Goal: Task Accomplishment & Management: Manage account settings

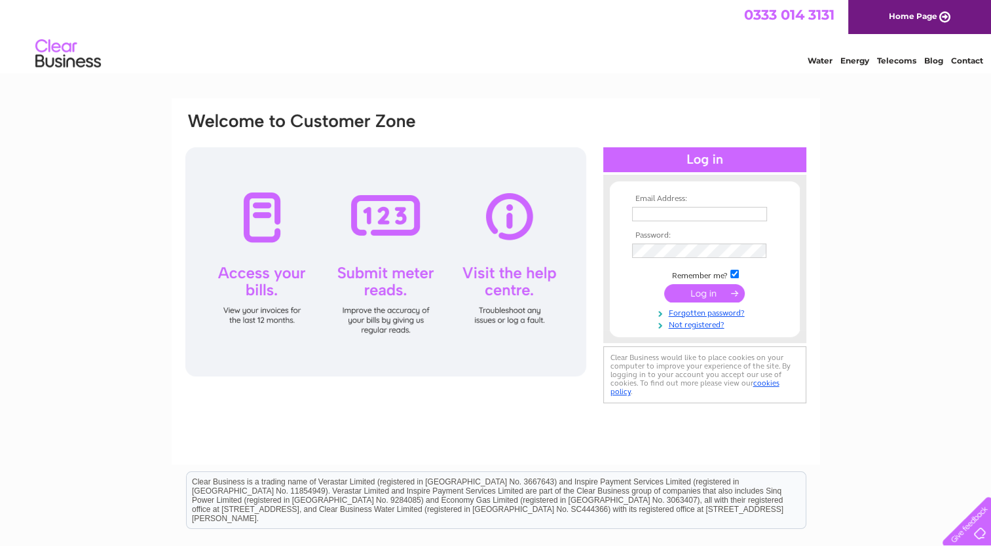
type input "gregoryjoos@gmail.com"
click at [714, 292] on input "submit" at bounding box center [704, 293] width 81 height 18
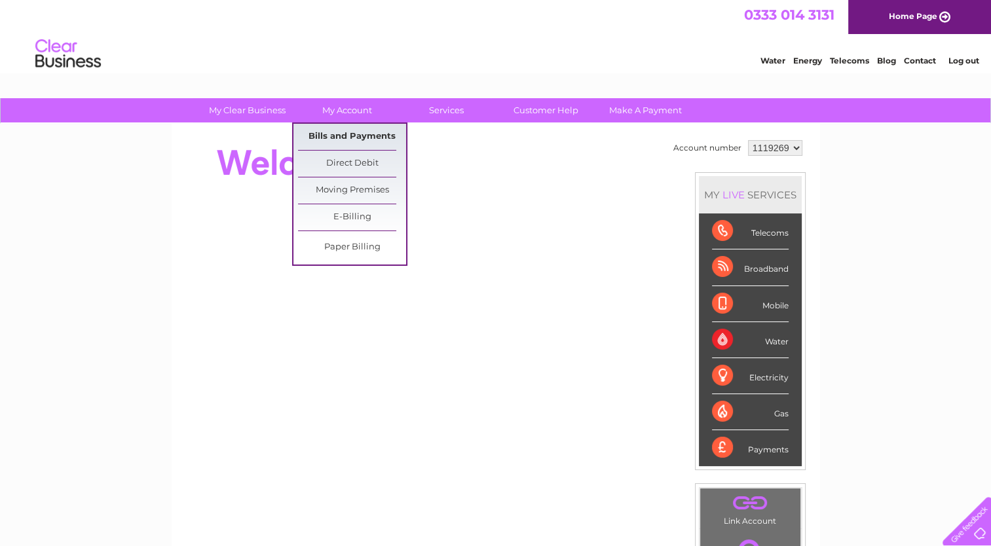
click at [353, 135] on link "Bills and Payments" at bounding box center [352, 137] width 108 height 26
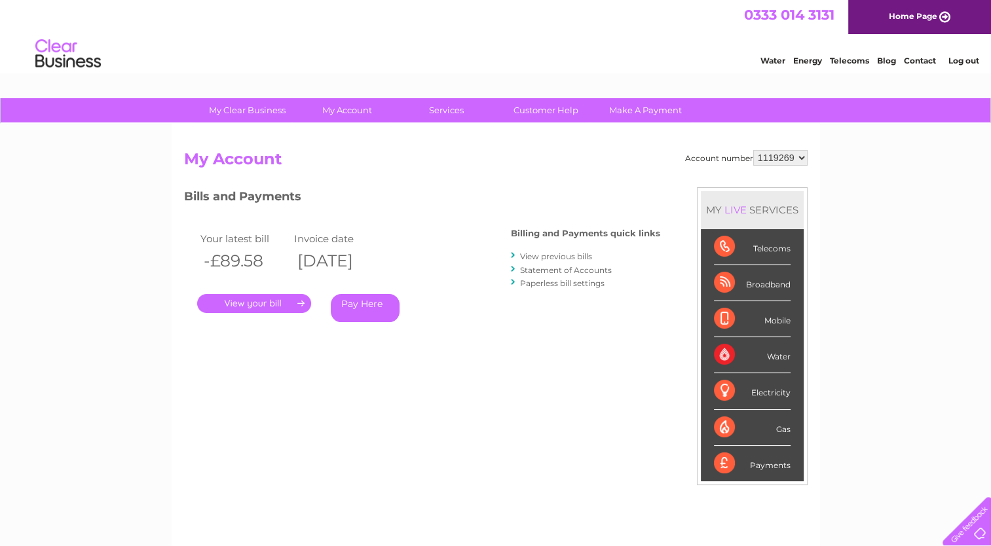
click at [254, 303] on link "." at bounding box center [254, 303] width 114 height 19
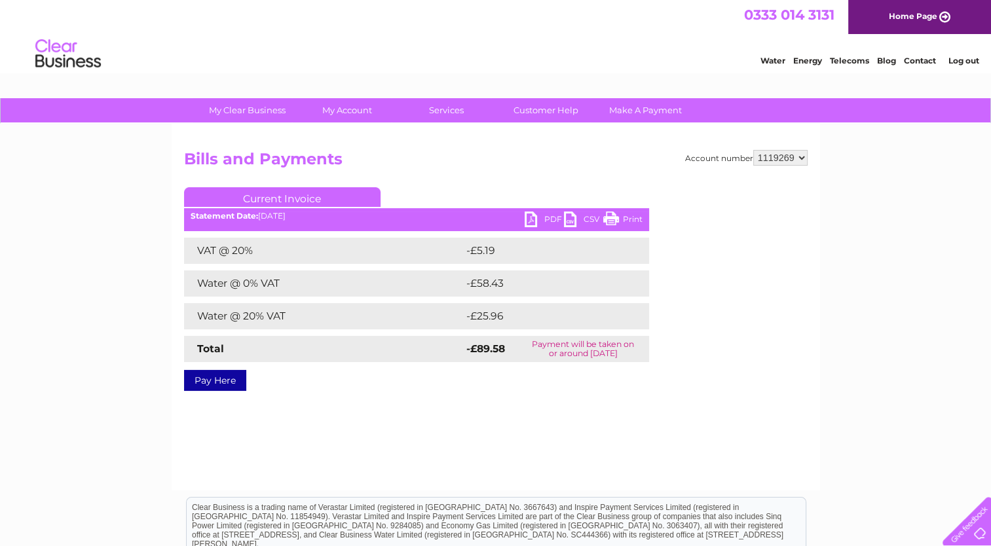
click at [544, 221] on link "PDF" at bounding box center [544, 221] width 39 height 19
